Goal: Check status: Check status

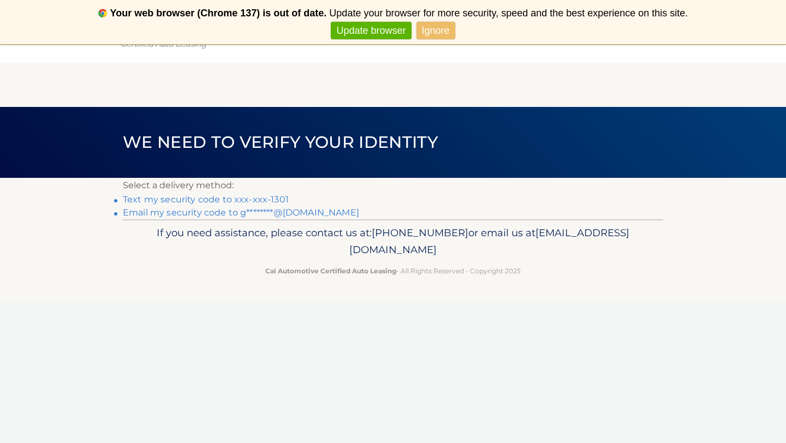
click at [264, 200] on link "Text my security code to xxx-xxx-1301" at bounding box center [206, 199] width 166 height 10
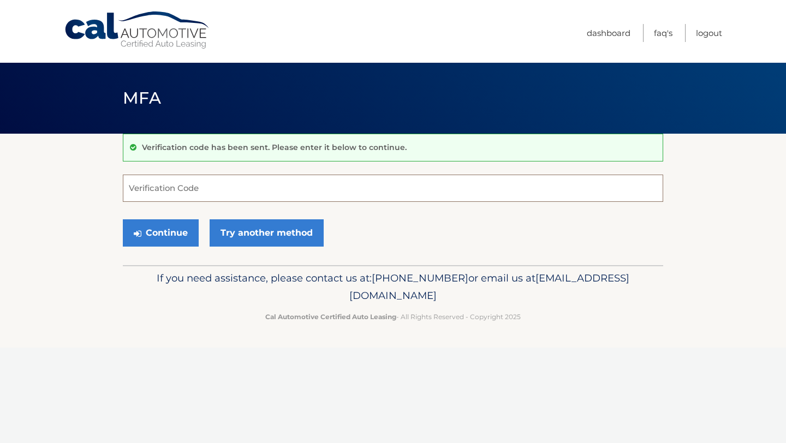
click at [328, 181] on input "Verification Code" at bounding box center [393, 188] width 541 height 27
click at [363, 186] on input "Verification Code" at bounding box center [393, 188] width 541 height 27
type input "379170"
click at [182, 242] on button "Continue" at bounding box center [161, 233] width 76 height 27
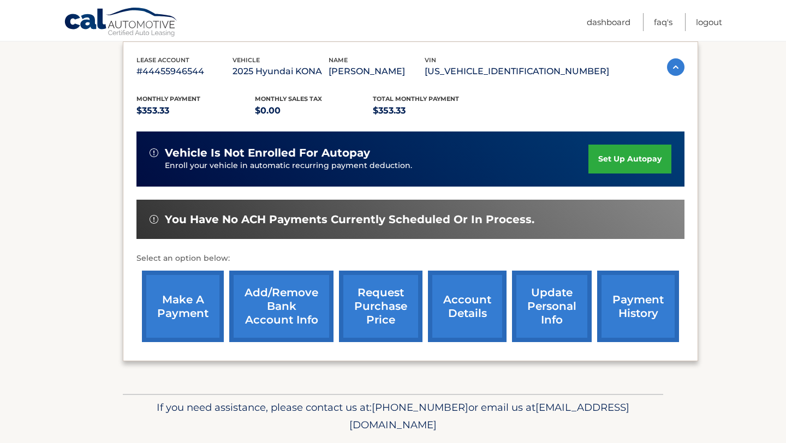
scroll to position [185, 0]
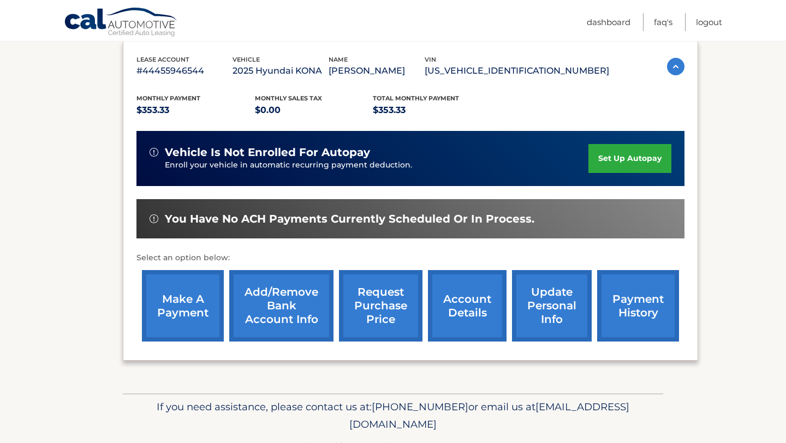
click at [485, 301] on link "account details" at bounding box center [467, 306] width 79 height 72
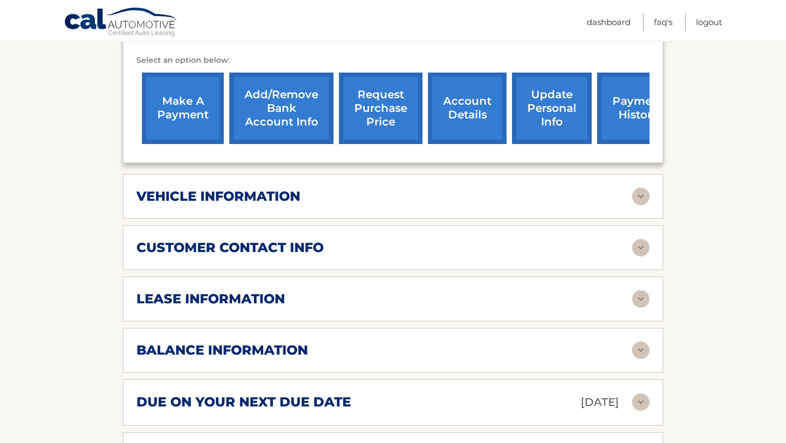
scroll to position [546, 0]
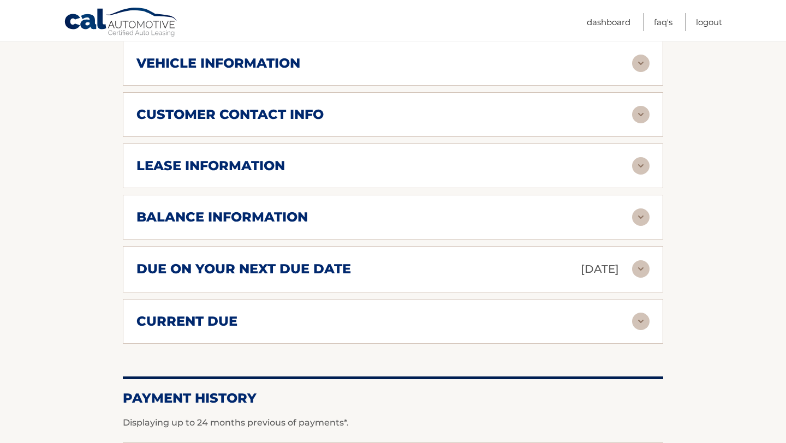
click at [646, 260] on img at bounding box center [640, 268] width 17 height 17
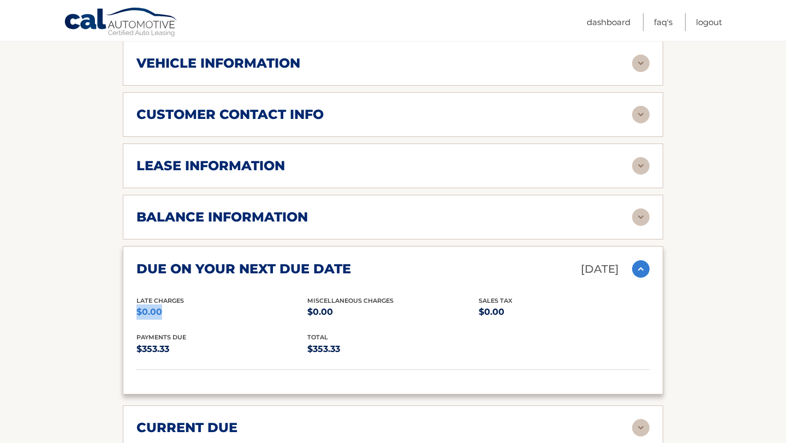
drag, startPoint x: 135, startPoint y: 290, endPoint x: 187, endPoint y: 290, distance: 51.3
click at [187, 290] on div "due on your next due date [DATE] Late Charges $0.00 Miscellaneous Charges $0.00…" at bounding box center [393, 320] width 541 height 149
click at [339, 213] on div "balance information Payments Received 3 Payments Remaining 36 Next Payment will…" at bounding box center [393, 217] width 541 height 45
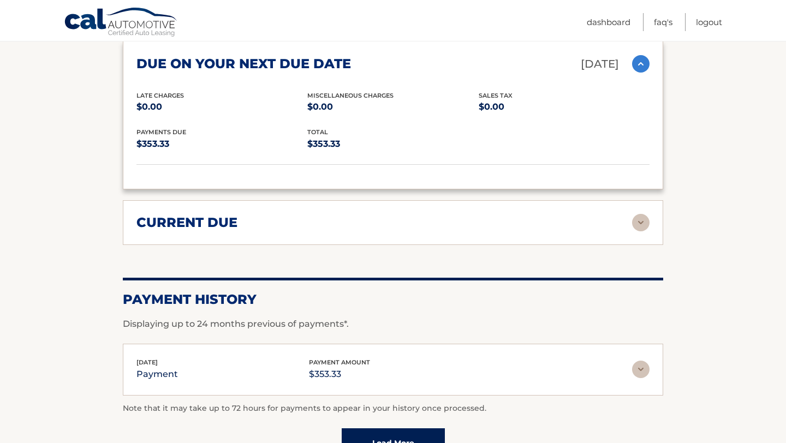
scroll to position [752, 0]
click at [642, 360] on img at bounding box center [640, 368] width 17 height 17
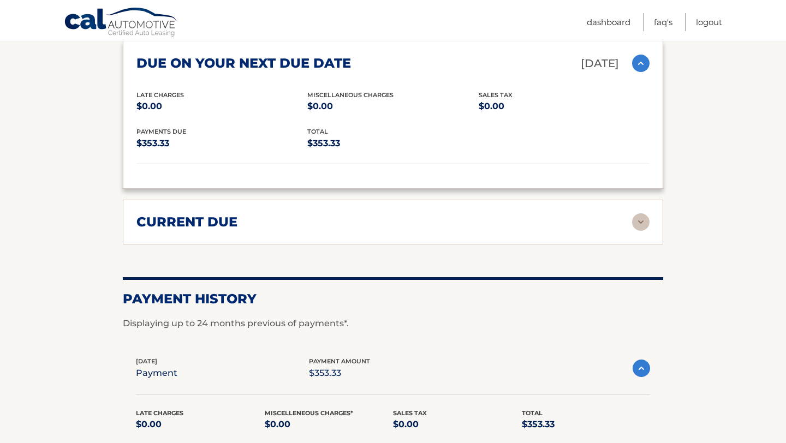
scroll to position [921, 0]
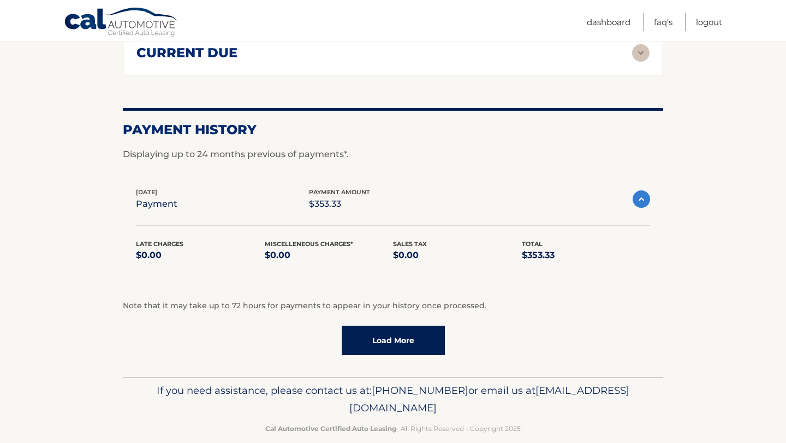
click at [384, 326] on link "Load More" at bounding box center [393, 340] width 103 height 29
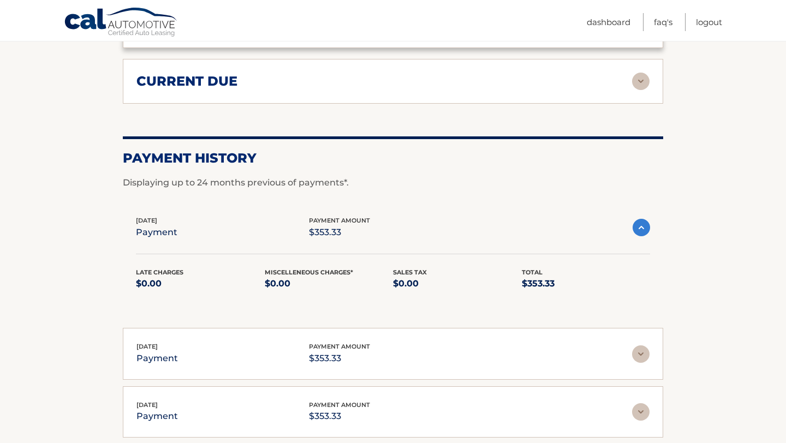
scroll to position [894, 0]
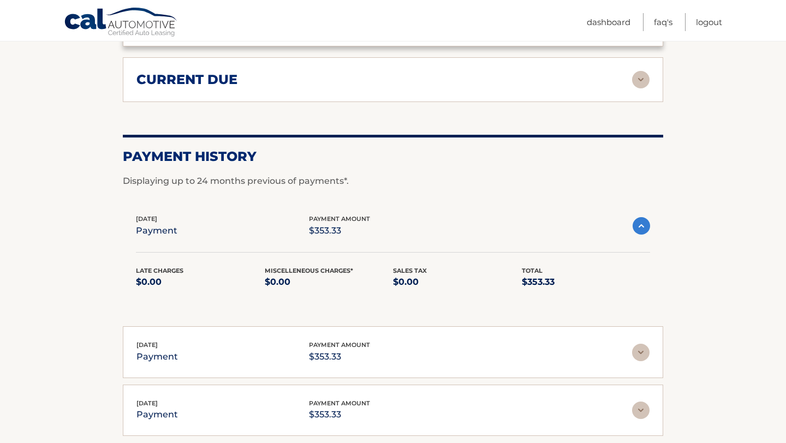
click at [640, 217] on img at bounding box center [641, 225] width 17 height 17
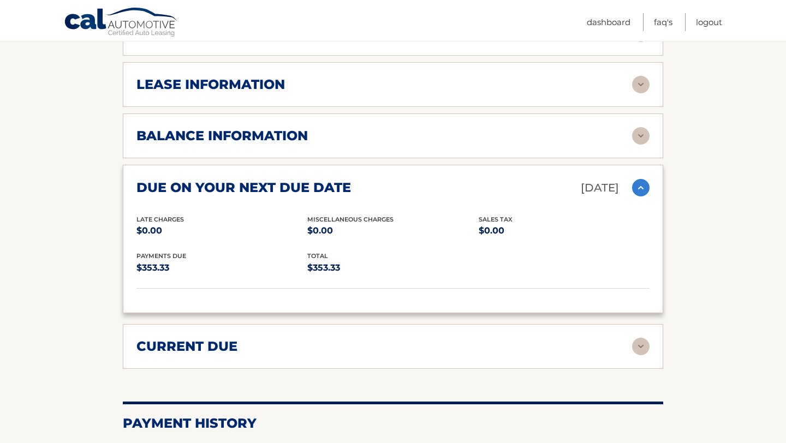
scroll to position [627, 0]
click at [512, 339] on div "current due" at bounding box center [385, 347] width 496 height 16
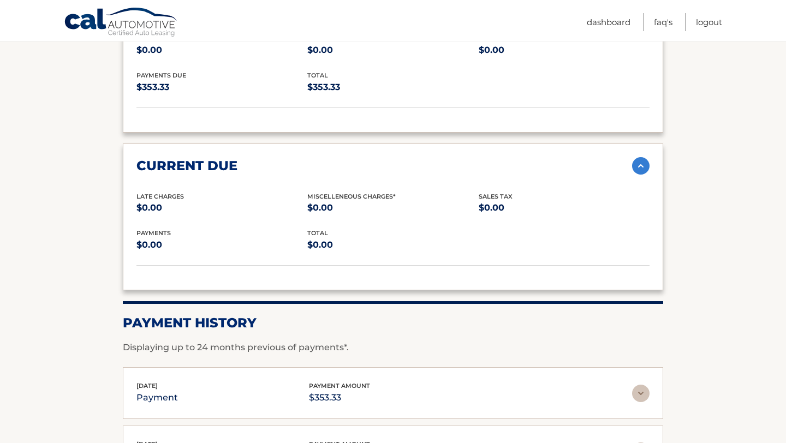
scroll to position [804, 0]
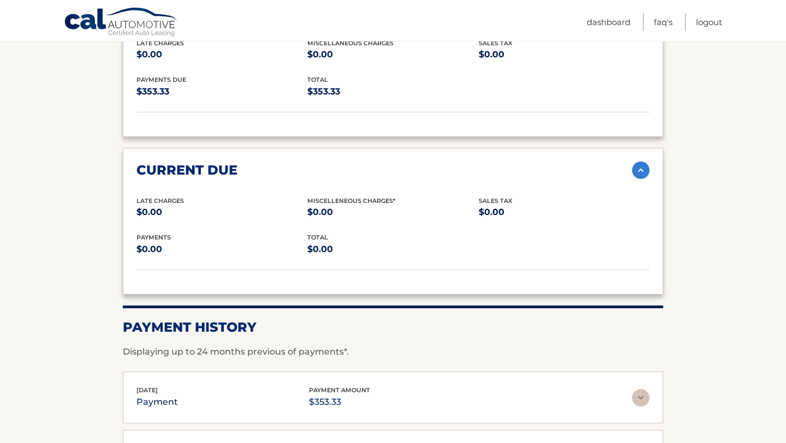
click at [642, 162] on img at bounding box center [640, 170] width 17 height 17
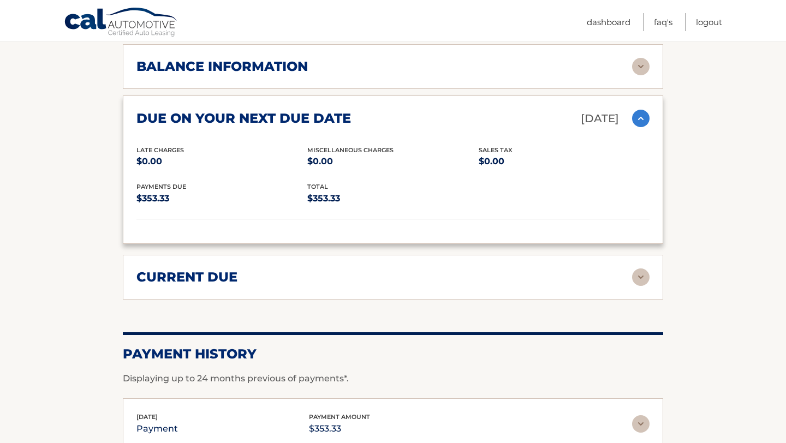
scroll to position [540, 0]
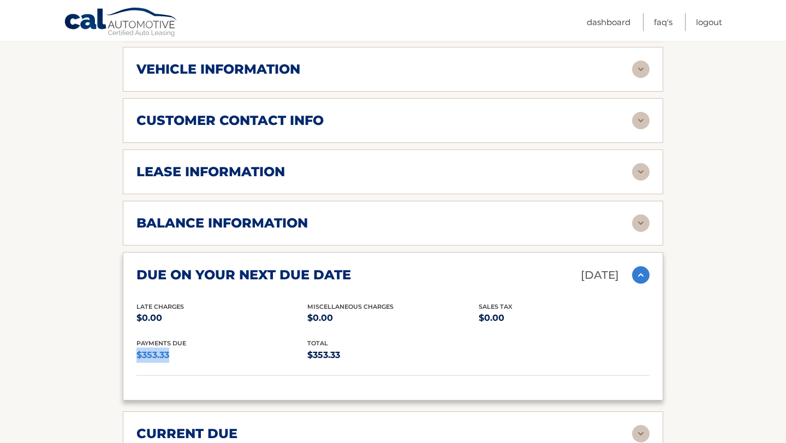
drag, startPoint x: 135, startPoint y: 340, endPoint x: 193, endPoint y: 339, distance: 57.9
click at [193, 339] on div "due on your next due date [DATE] Late Charges $0.00 Miscellaneous Charges $0.00…" at bounding box center [393, 326] width 541 height 149
drag, startPoint x: 453, startPoint y: 297, endPoint x: 566, endPoint y: 298, distance: 113.0
click at [566, 302] on div "Late Charges $0.00 Miscellaneous Charges $0.00 Sales Tax $0.00" at bounding box center [393, 320] width 513 height 37
click at [631, 266] on div "due on your next due date [DATE]" at bounding box center [385, 275] width 496 height 19
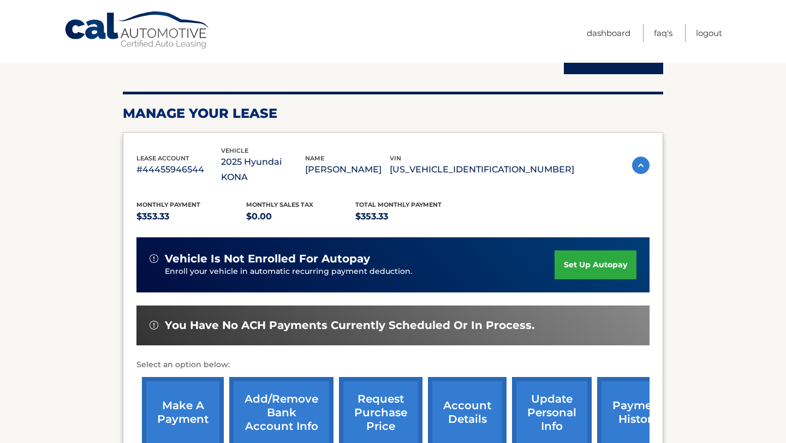
scroll to position [0, 0]
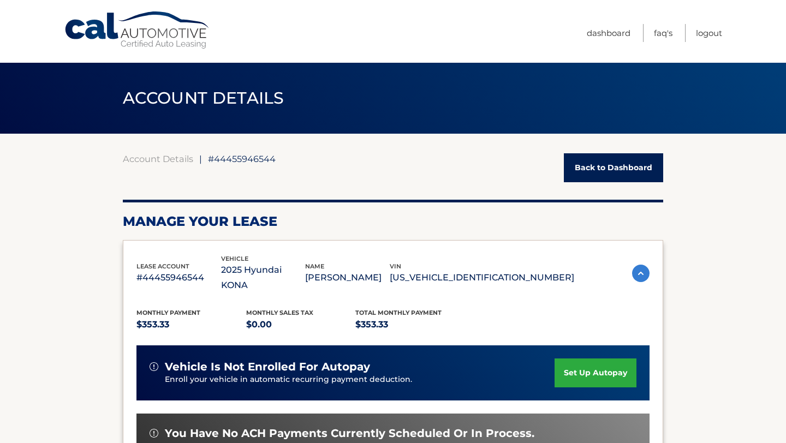
click at [722, 31] on div "Cal Automotive Menu Dashboard FAQ's Logout" at bounding box center [393, 31] width 786 height 63
click at [714, 36] on link "Logout" at bounding box center [709, 33] width 26 height 18
